Goal: Task Accomplishment & Management: Use online tool/utility

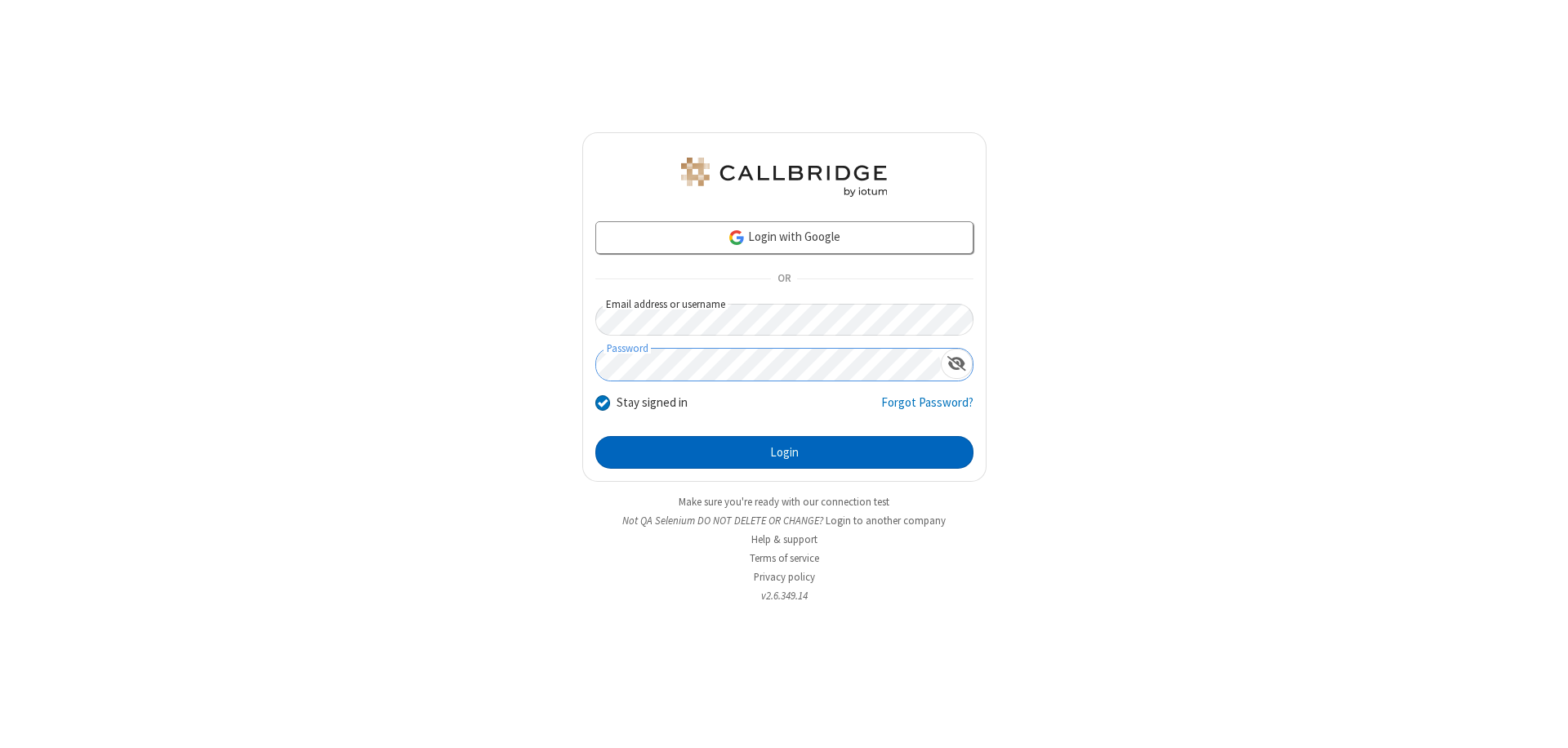
click at [784, 453] on button "Login" at bounding box center [784, 452] width 378 height 32
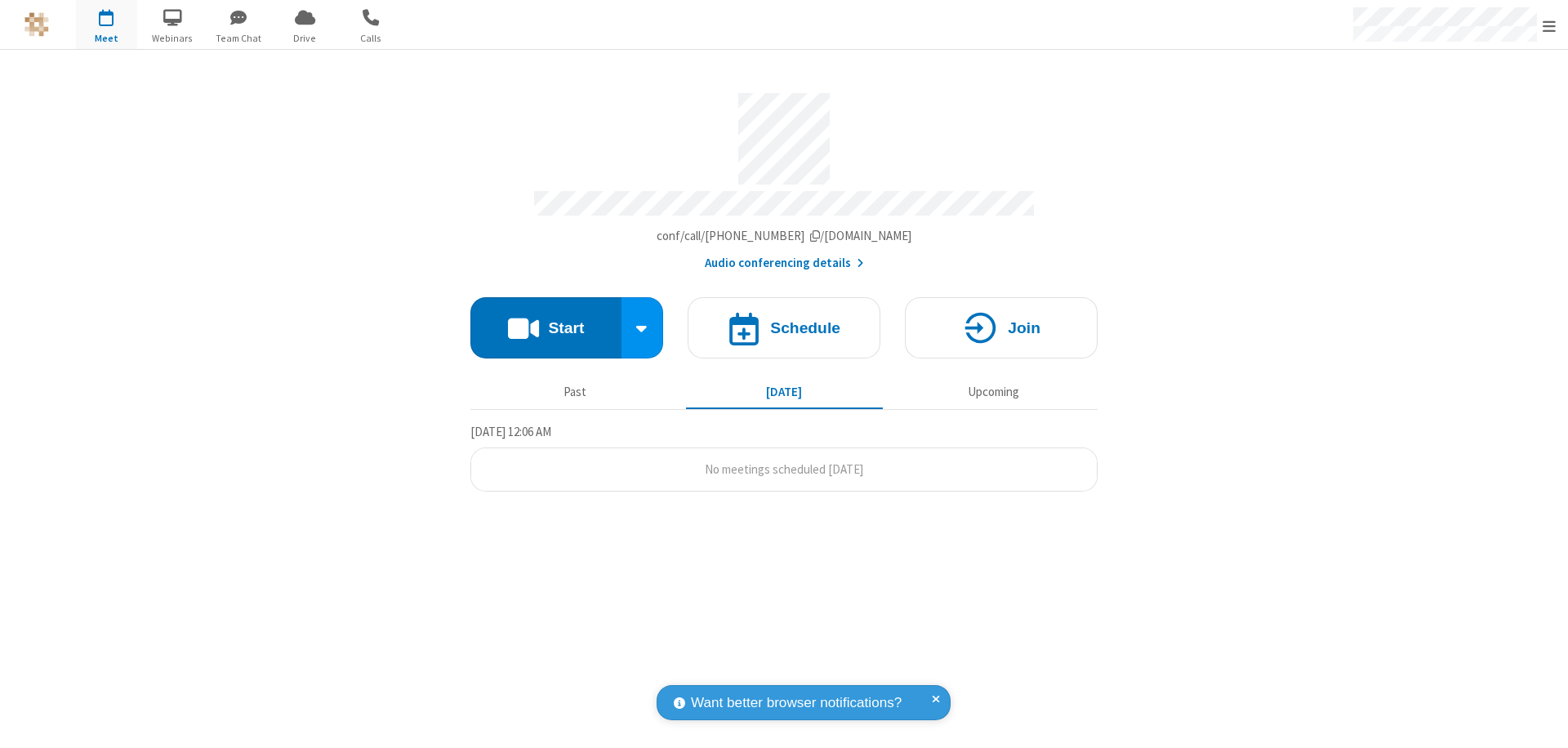
click at [545, 320] on button "Start" at bounding box center [545, 328] width 151 height 61
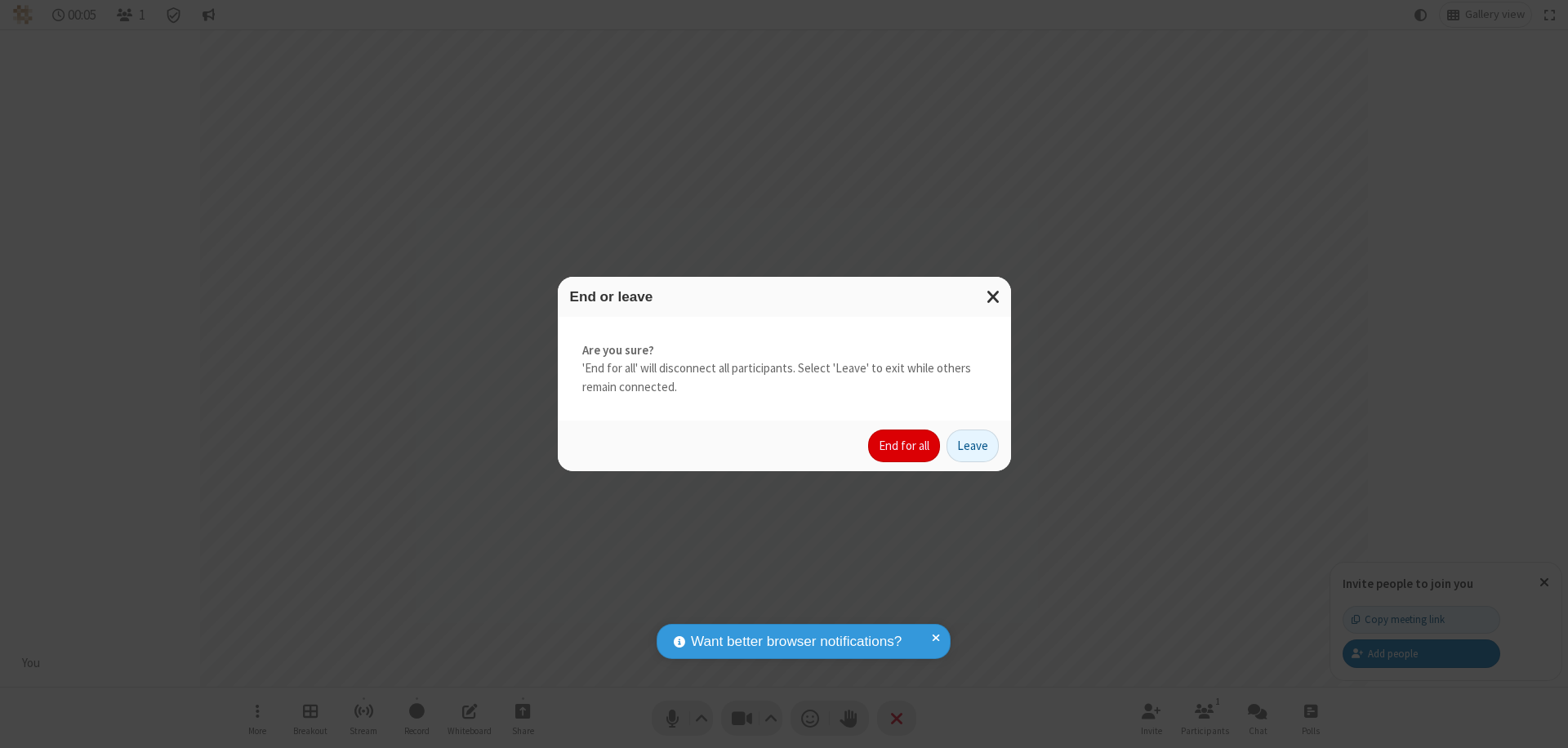
click at [905, 446] on button "End for all" at bounding box center [903, 446] width 71 height 32
